Goal: Find specific page/section: Find specific page/section

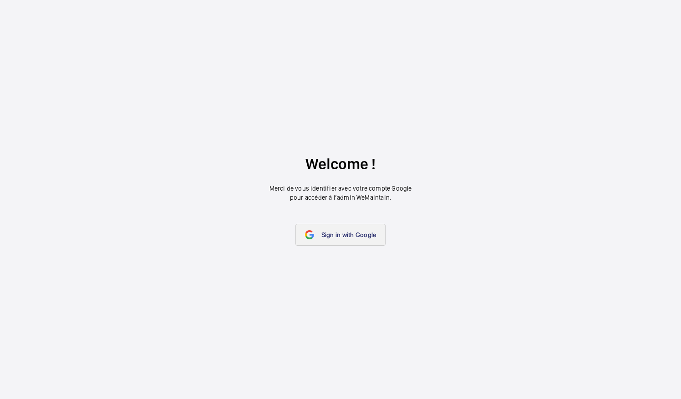
click at [355, 238] on span "Sign in with Google" at bounding box center [348, 234] width 55 height 7
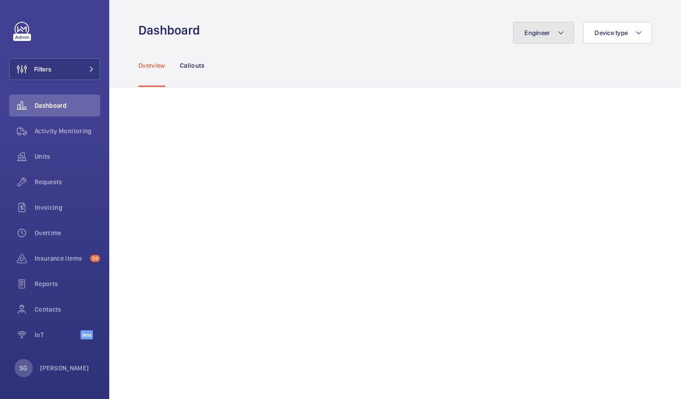
click at [550, 34] on button "Engineer" at bounding box center [543, 33] width 61 height 22
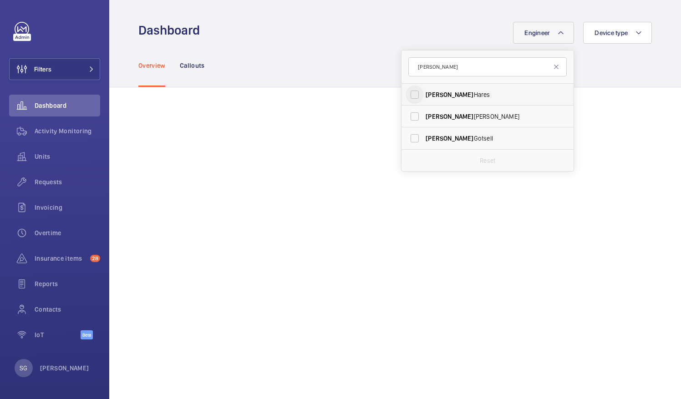
type input "[PERSON_NAME]"
click at [407, 97] on input "[PERSON_NAME]" at bounding box center [415, 95] width 18 height 18
click at [410, 93] on input "[PERSON_NAME]" at bounding box center [415, 95] width 18 height 18
checkbox input "false"
click at [409, 136] on input "[PERSON_NAME]" at bounding box center [415, 138] width 18 height 18
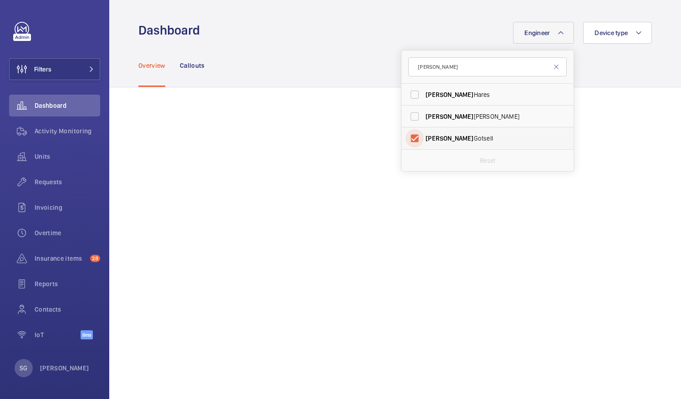
checkbox input "true"
click at [342, 62] on div "Overview Callouts" at bounding box center [394, 65] width 513 height 43
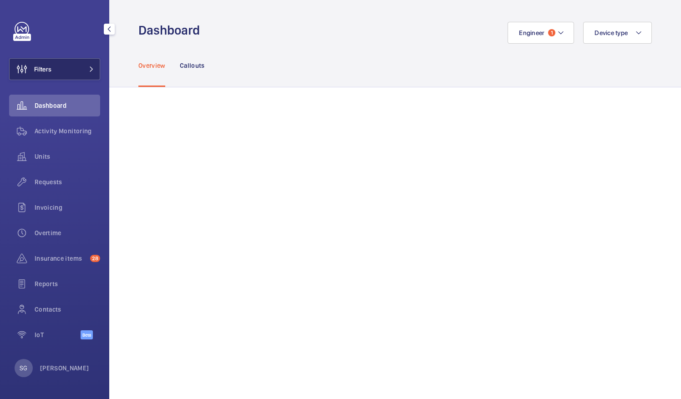
click at [70, 75] on button "Filters" at bounding box center [54, 69] width 91 height 22
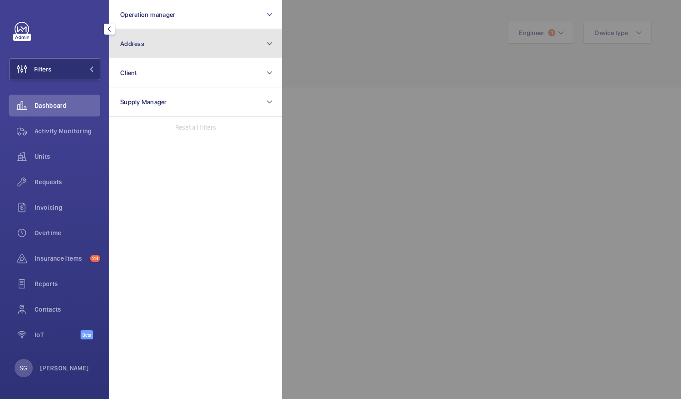
click at [159, 50] on button "Address" at bounding box center [195, 43] width 173 height 29
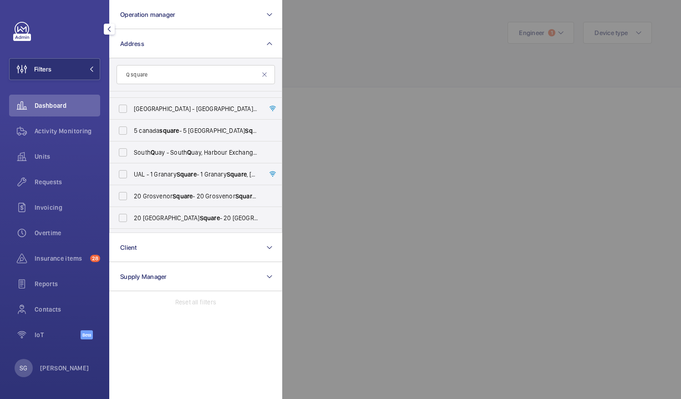
scroll to position [112, 0]
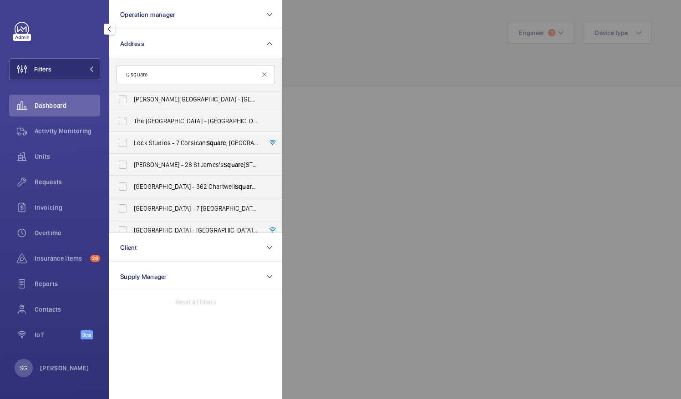
type input "Q square"
click at [337, 33] on div at bounding box center [622, 199] width 681 height 399
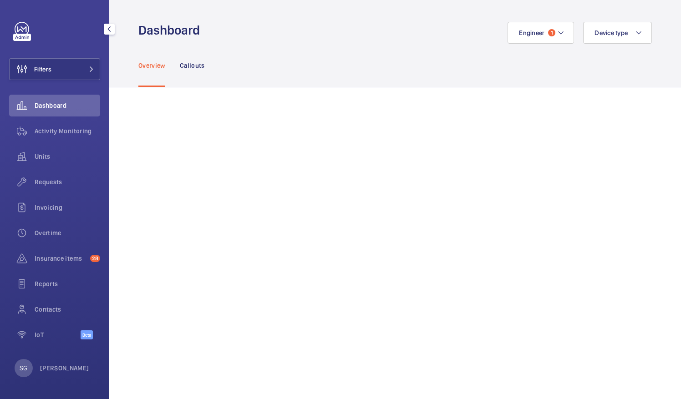
scroll to position [221, 0]
